Goal: Information Seeking & Learning: Learn about a topic

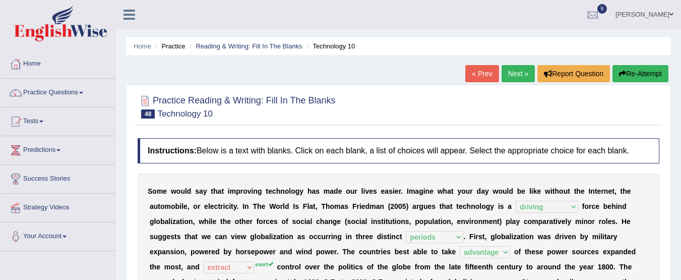
select select "driving"
select select "periods"
select select "advantage"
select select "extract"
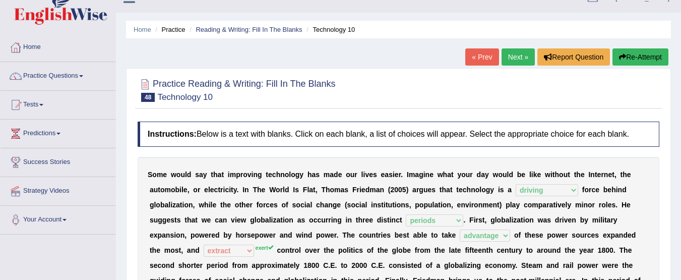
scroll to position [16, 0]
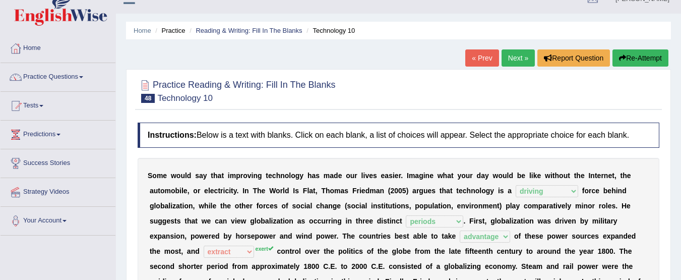
click at [512, 54] on link "Next »" at bounding box center [518, 57] width 33 height 17
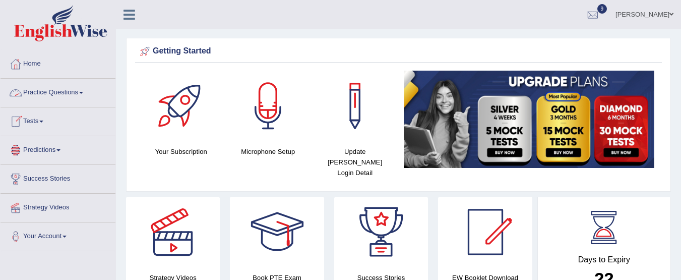
click at [84, 97] on link "Practice Questions" at bounding box center [58, 91] width 115 height 25
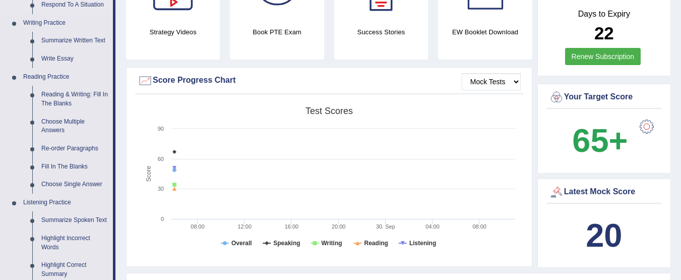
scroll to position [246, 0]
click at [59, 97] on link "Reading & Writing: Fill In The Blanks" at bounding box center [75, 98] width 76 height 27
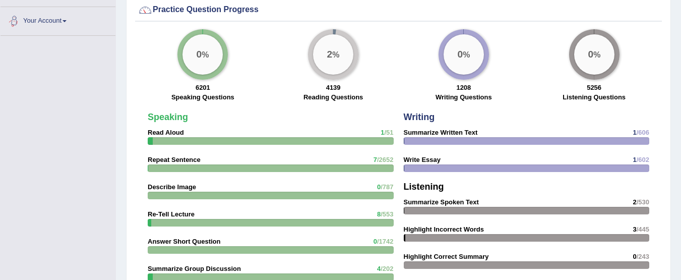
scroll to position [693, 0]
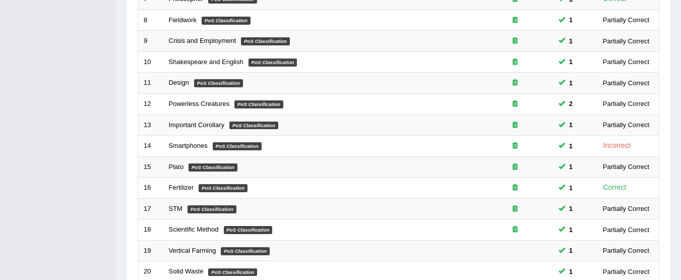
scroll to position [388, 0]
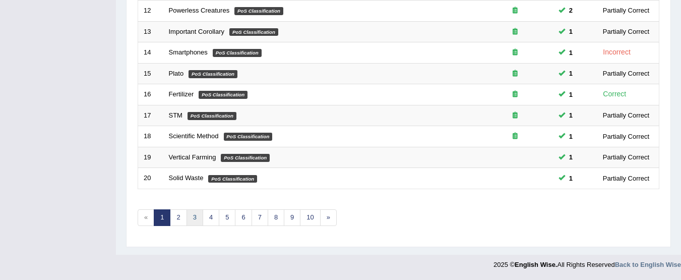
click at [197, 216] on link "3" at bounding box center [195, 217] width 17 height 17
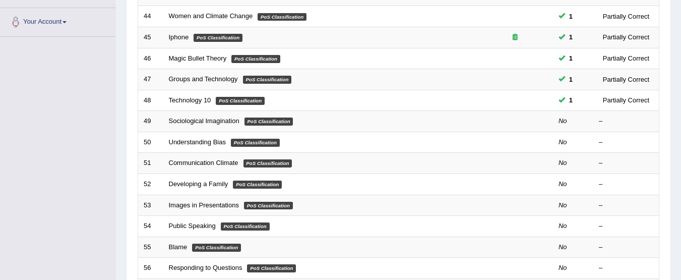
scroll to position [212, 0]
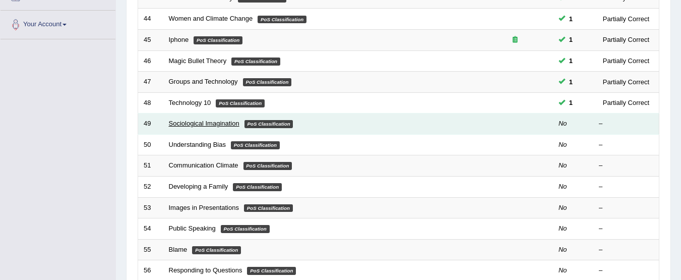
click at [214, 123] on link "Sociological Imagination" at bounding box center [204, 124] width 71 height 8
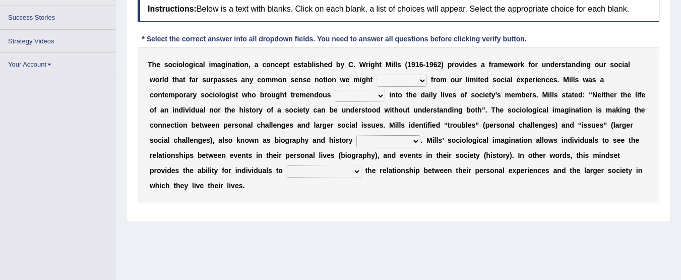
scroll to position [137, 0]
click at [413, 80] on select "depart derive describe deprive" at bounding box center [402, 80] width 50 height 12
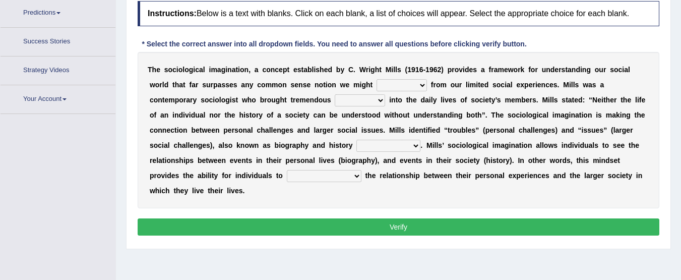
scroll to position [154, 0]
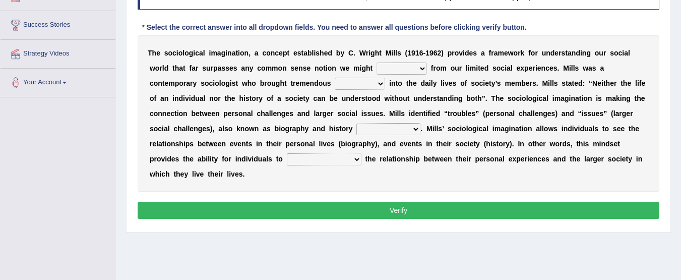
select select "describe"
click at [377, 63] on select "depart derive describe deprive" at bounding box center [402, 69] width 50 height 12
click at [378, 83] on select "sight insight comment interaction" at bounding box center [360, 84] width 50 height 12
select select "interaction"
click at [335, 78] on select "sight insight comment interaction" at bounding box center [360, 84] width 50 height 12
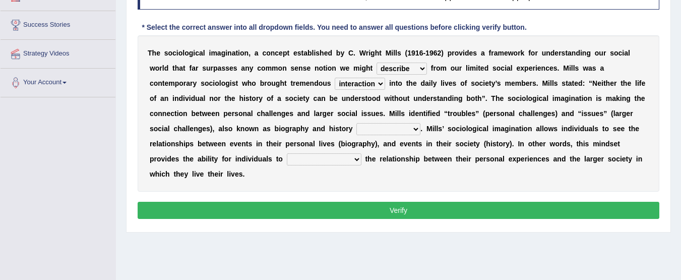
click at [406, 130] on select "accordingly collectively respectively spontaneously" at bounding box center [389, 129] width 64 height 12
select select "spontaneously"
click at [357, 123] on select "accordingly collectively respectively spontaneously" at bounding box center [389, 129] width 64 height 12
click at [351, 161] on select "commercialize capitalize realize compartmentalize" at bounding box center [324, 159] width 75 height 12
select select "realize"
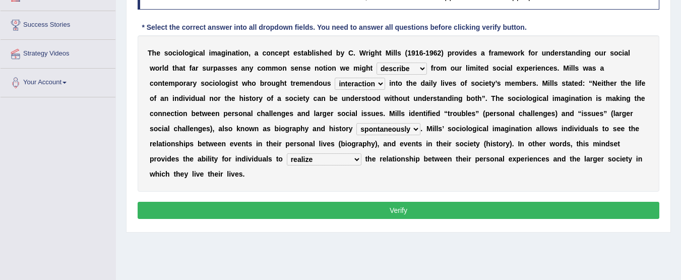
click at [287, 153] on select "commercialize capitalize realize compartmentalize" at bounding box center [324, 159] width 75 height 12
click at [340, 209] on button "Verify" at bounding box center [399, 210] width 522 height 17
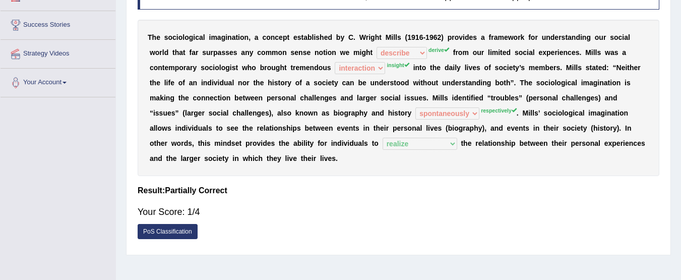
click at [340, 209] on div "Your Score: 1/4" at bounding box center [399, 212] width 522 height 24
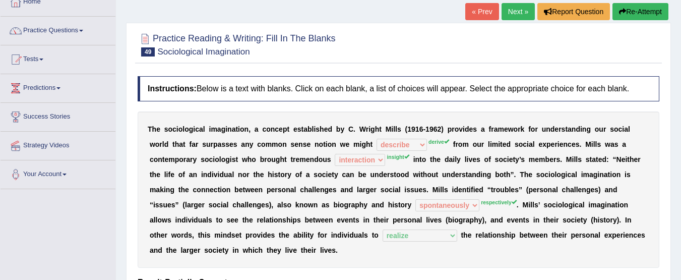
scroll to position [49, 0]
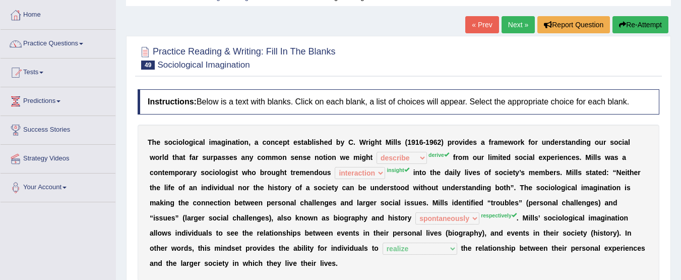
click at [511, 25] on link "Next »" at bounding box center [518, 24] width 33 height 17
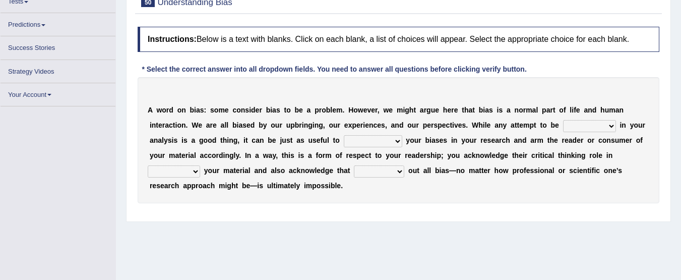
scroll to position [108, 0]
